Goal: Information Seeking & Learning: Learn about a topic

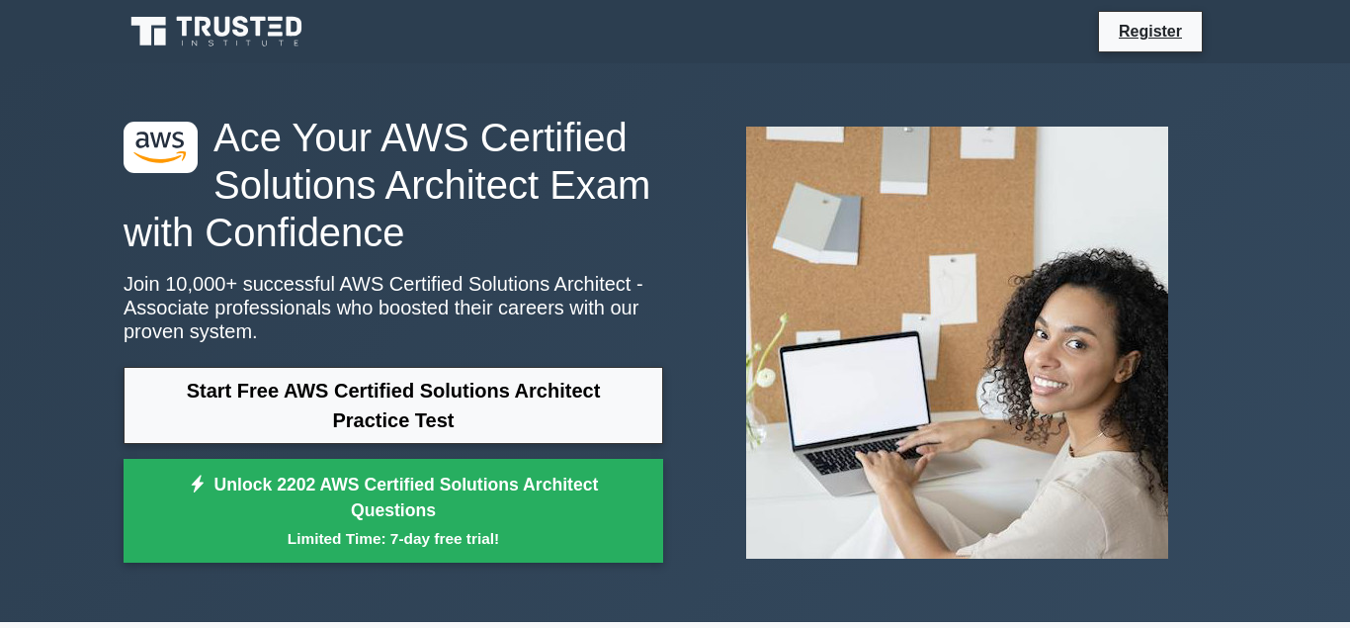
click at [517, 400] on link "Start Free AWS Certified Solutions Architect Practice Test" at bounding box center [394, 405] width 540 height 77
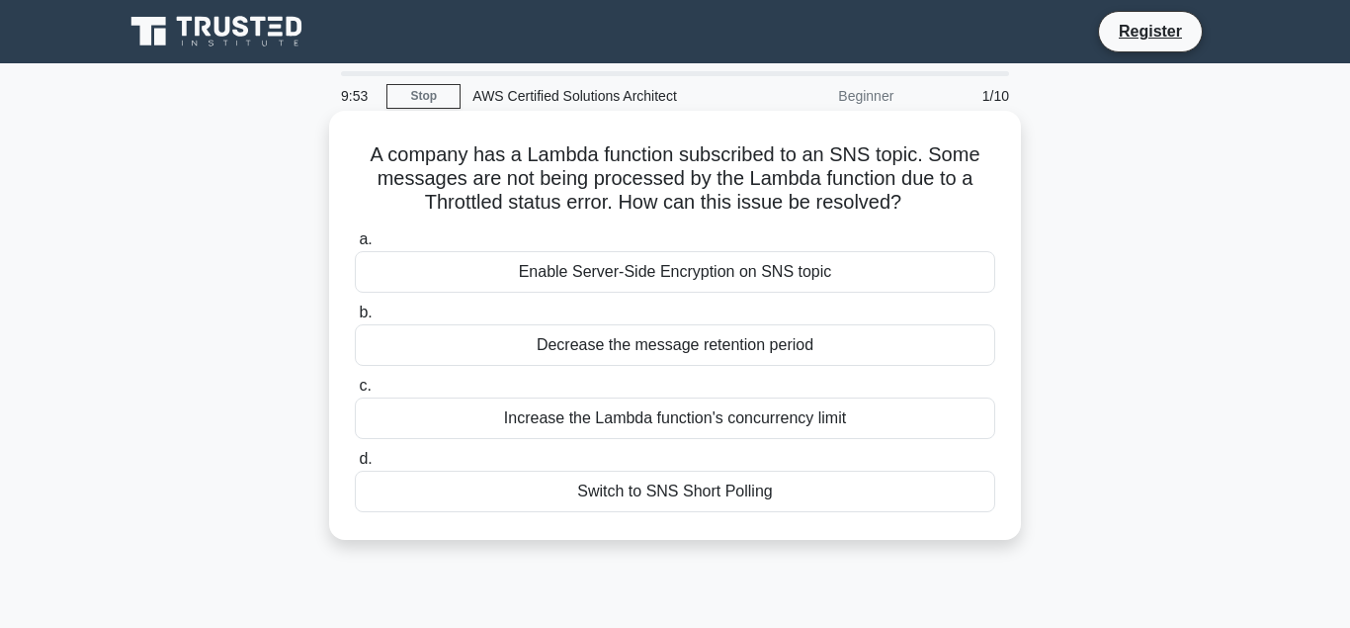
click at [737, 351] on div "Decrease the message retention period" at bounding box center [675, 345] width 641 height 42
click at [355, 319] on input "b. Decrease the message retention period" at bounding box center [355, 312] width 0 height 13
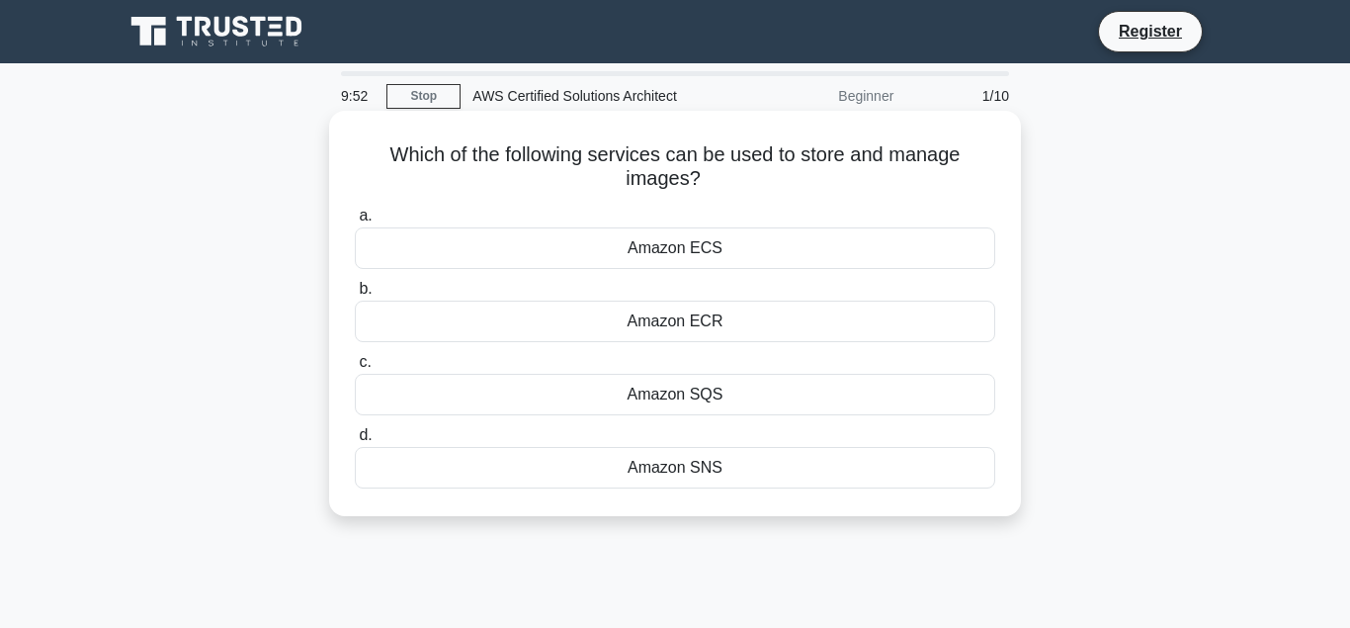
click at [710, 264] on div "Amazon ECS" at bounding box center [675, 248] width 641 height 42
click at [355, 222] on input "a. Amazon ECS" at bounding box center [355, 216] width 0 height 13
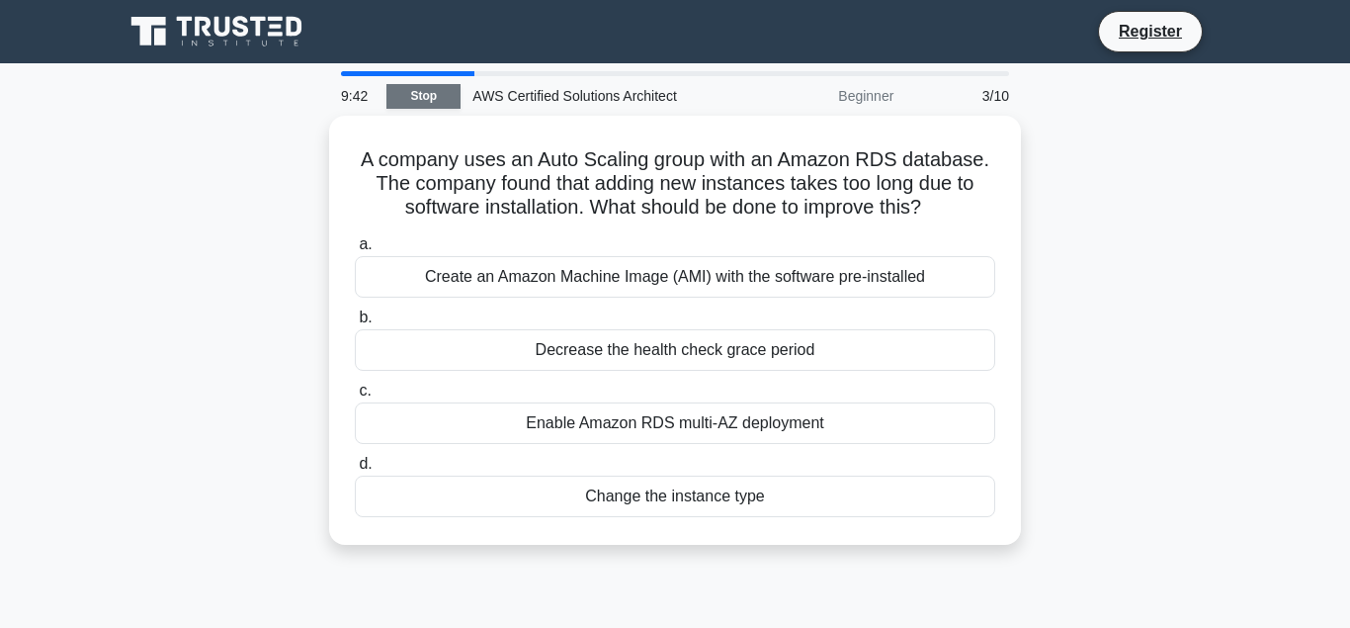
click at [421, 92] on link "Stop" at bounding box center [424, 96] width 74 height 25
